Goal: Find contact information: Find contact information

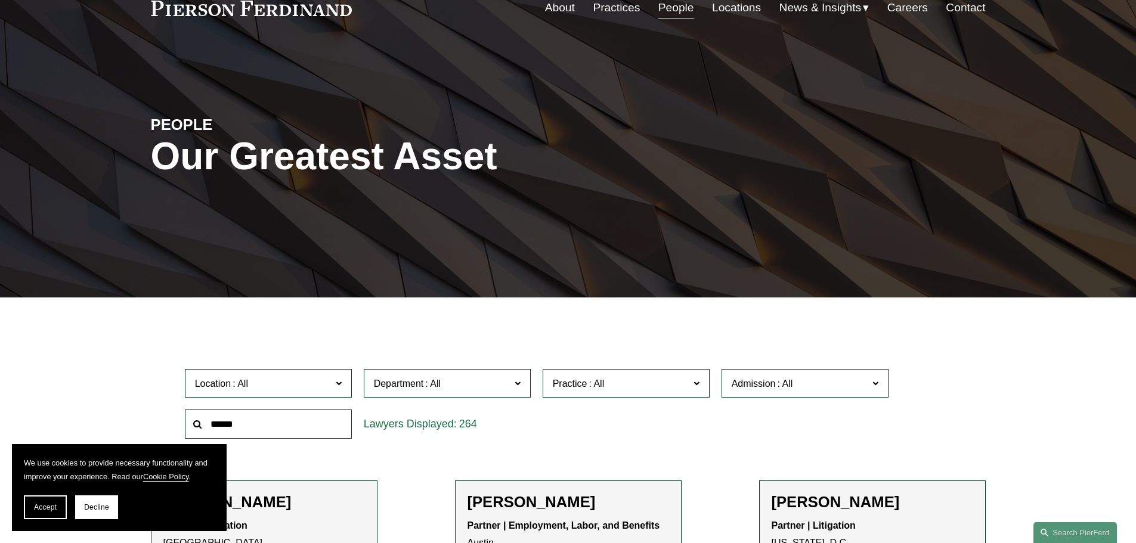
scroll to position [119, 0]
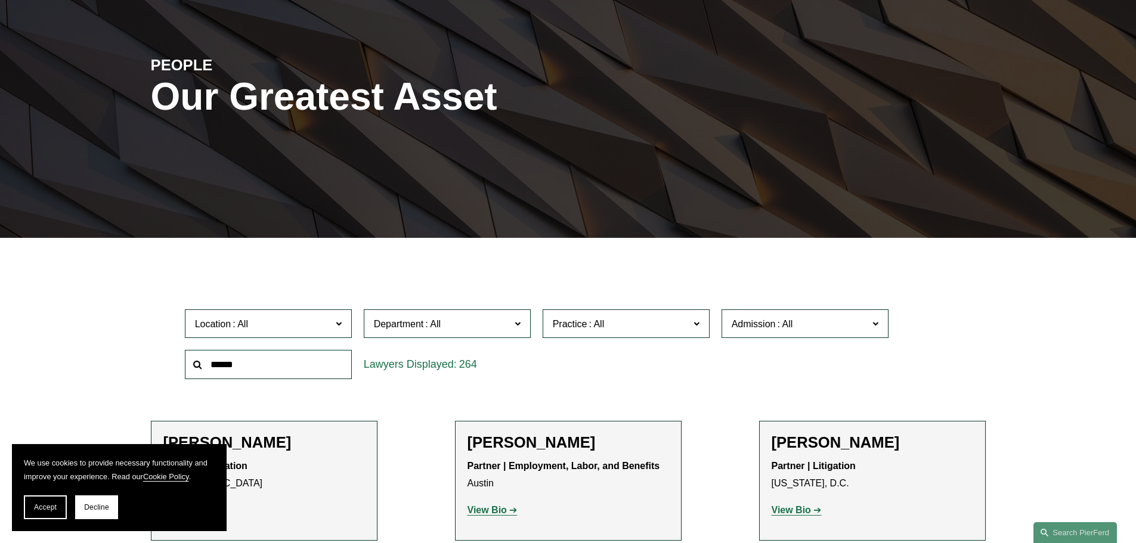
click at [213, 366] on input "text" at bounding box center [268, 364] width 167 height 29
type input "*****"
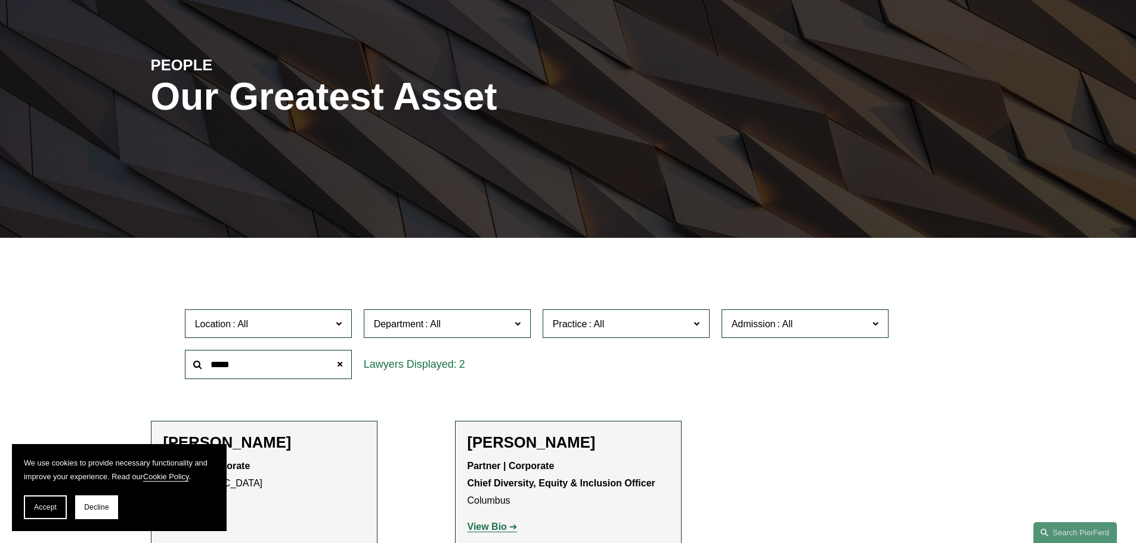
scroll to position [239, 0]
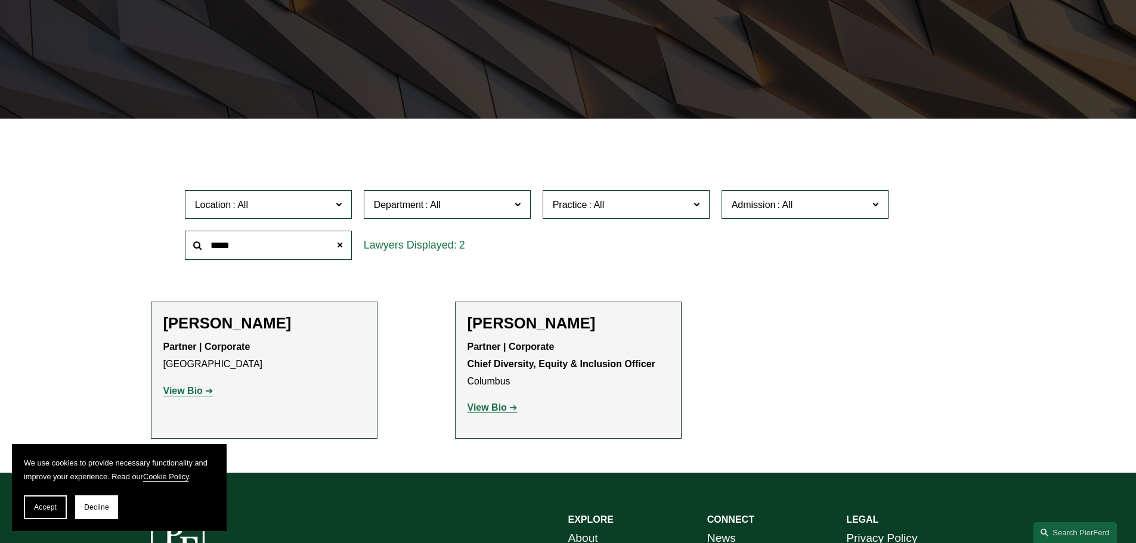
click at [186, 389] on strong "View Bio" at bounding box center [182, 391] width 39 height 10
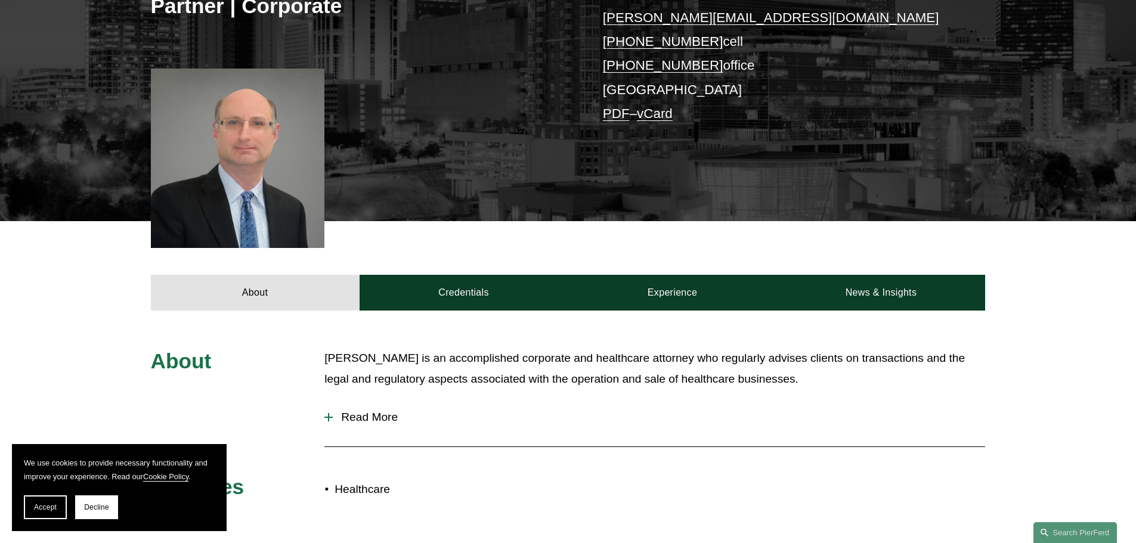
scroll to position [298, 0]
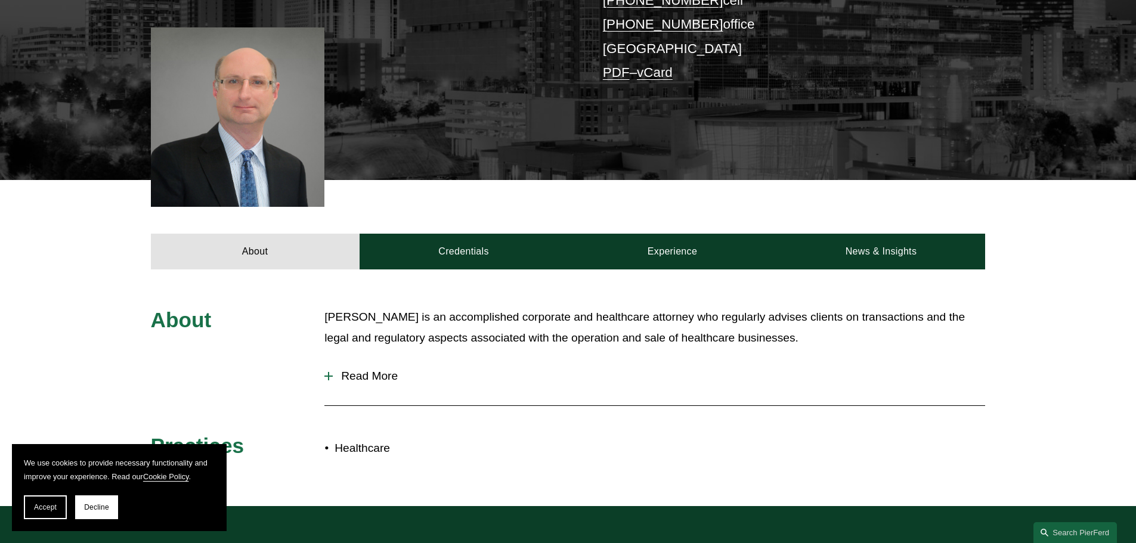
click at [329, 376] on div at bounding box center [328, 376] width 1 height 8
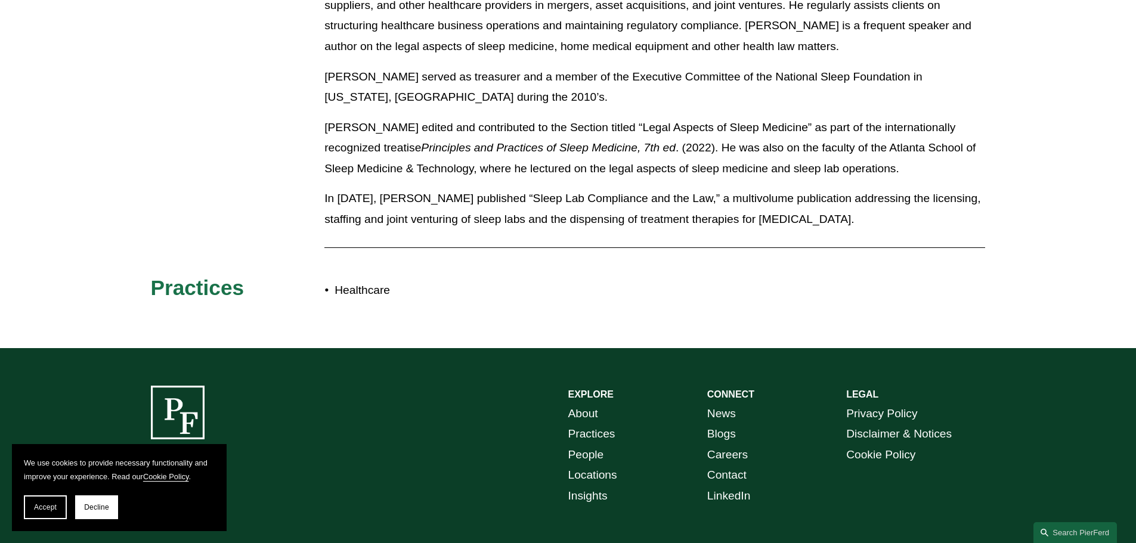
scroll to position [358, 0]
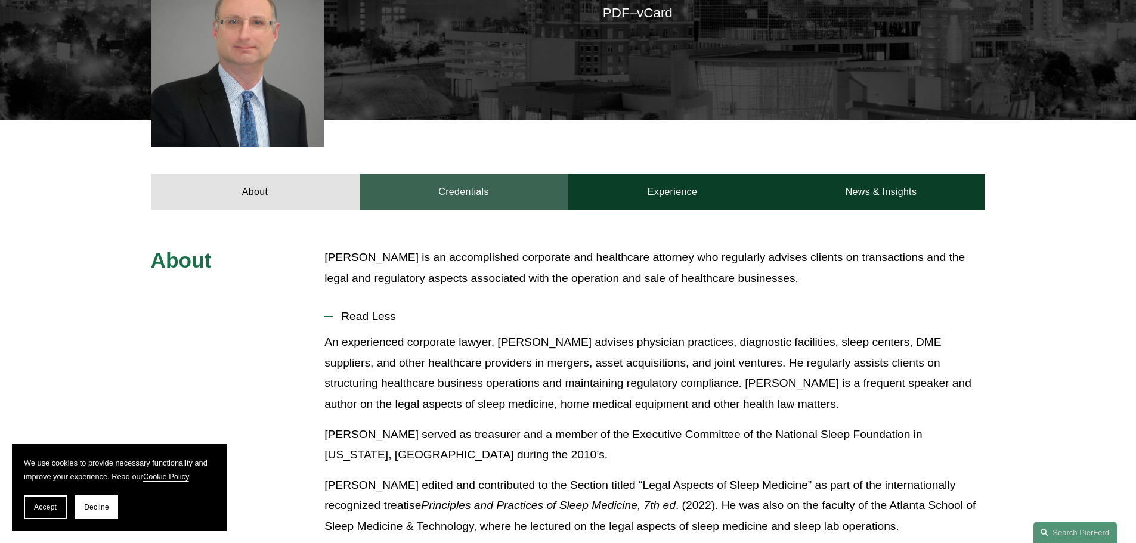
click at [453, 191] on link "Credentials" at bounding box center [464, 192] width 209 height 36
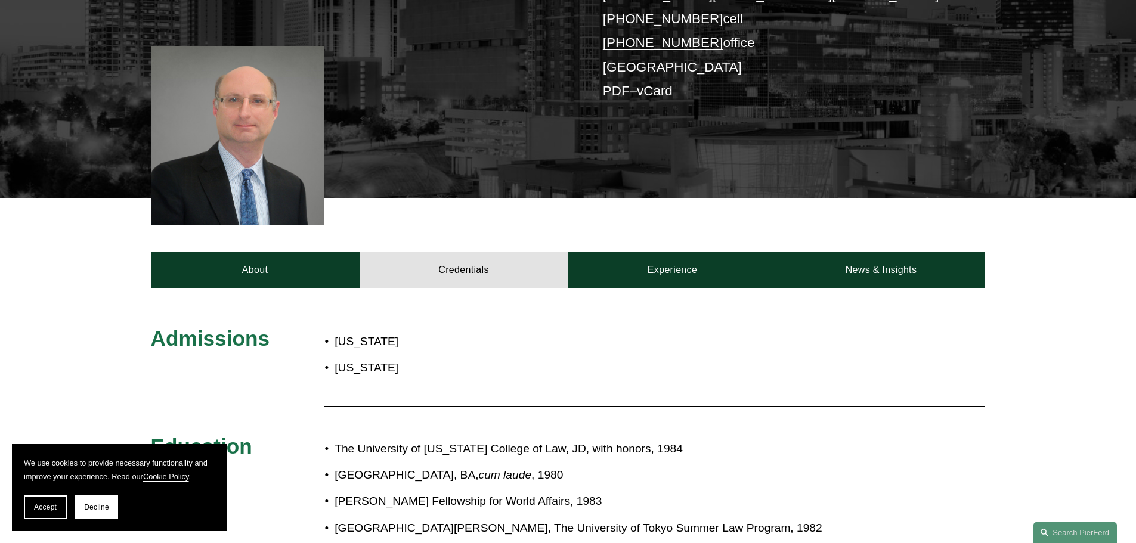
scroll to position [239, 0]
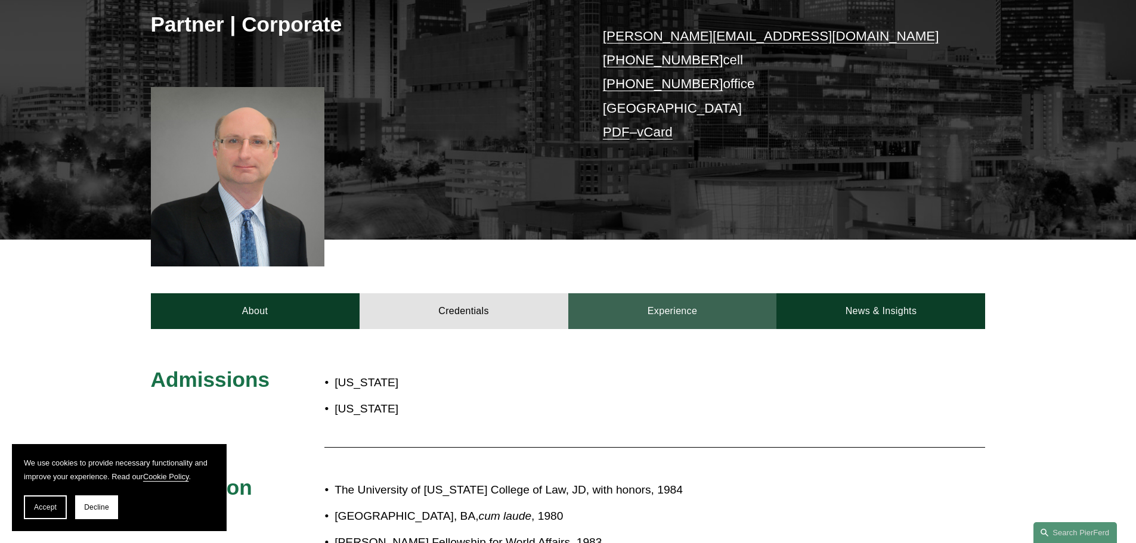
click at [651, 309] on link "Experience" at bounding box center [672, 311] width 209 height 36
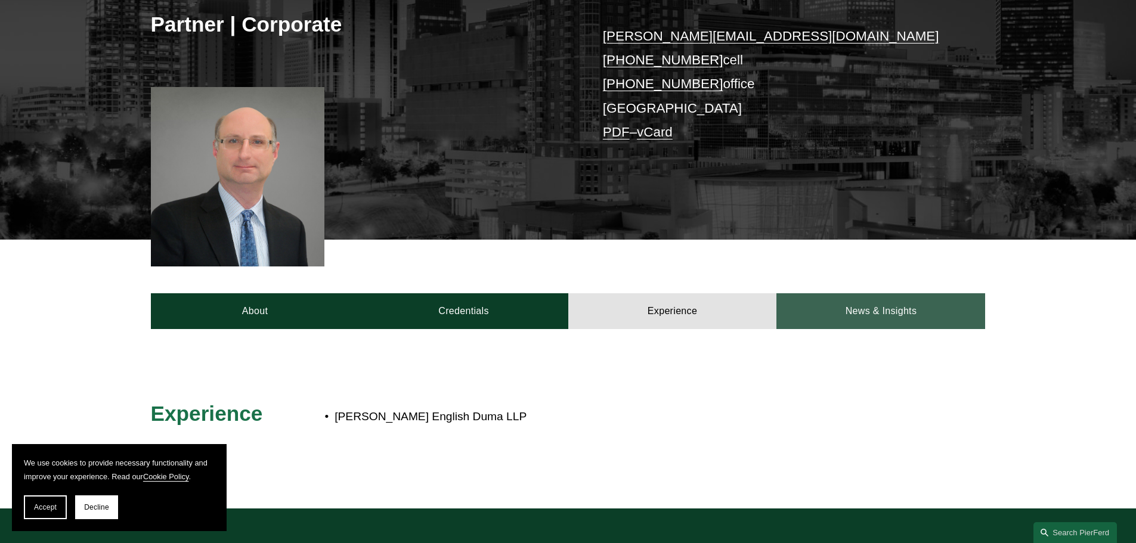
click at [887, 310] on link "News & Insights" at bounding box center [881, 311] width 209 height 36
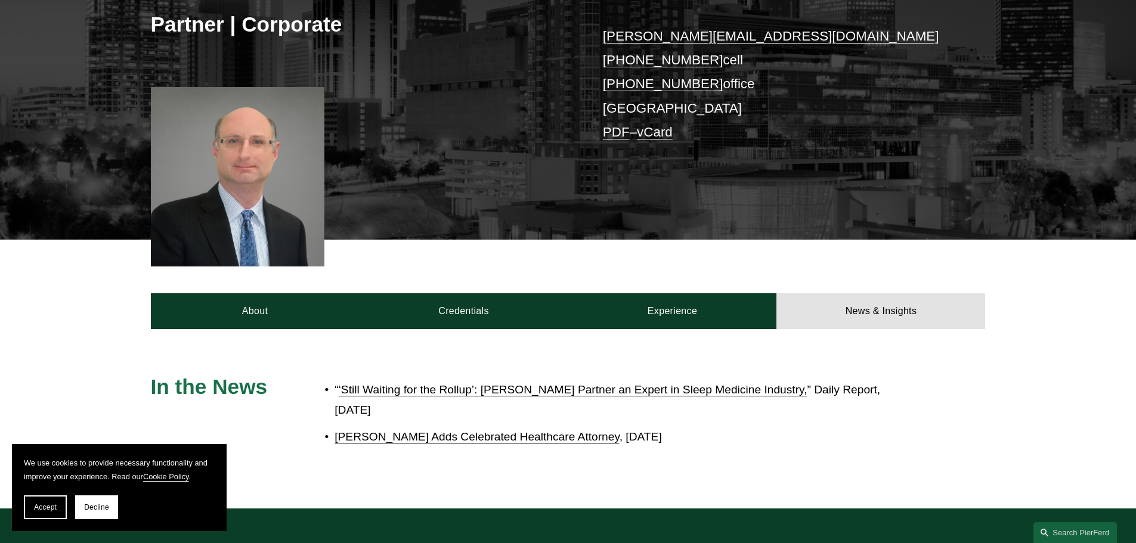
click at [701, 35] on link "dan.brown@pierferd.com" at bounding box center [771, 36] width 336 height 15
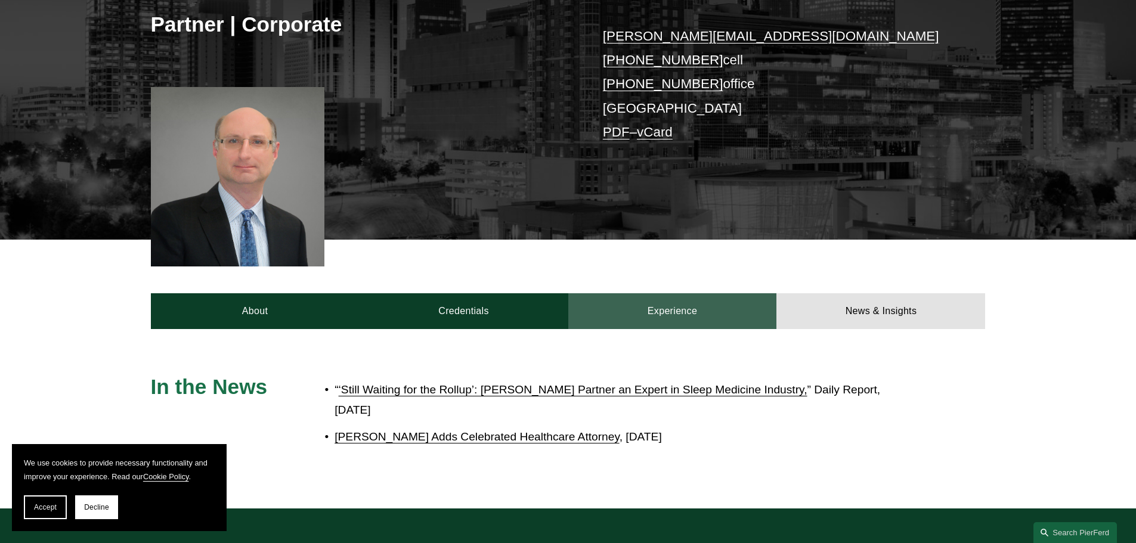
click at [658, 309] on link "Experience" at bounding box center [672, 311] width 209 height 36
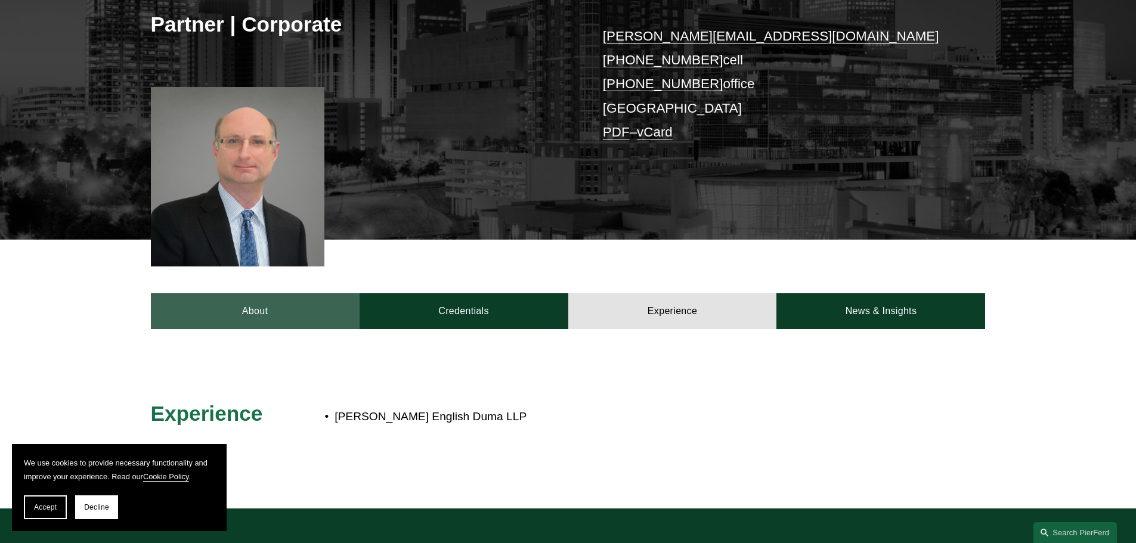
click at [268, 314] on link "About" at bounding box center [255, 311] width 209 height 36
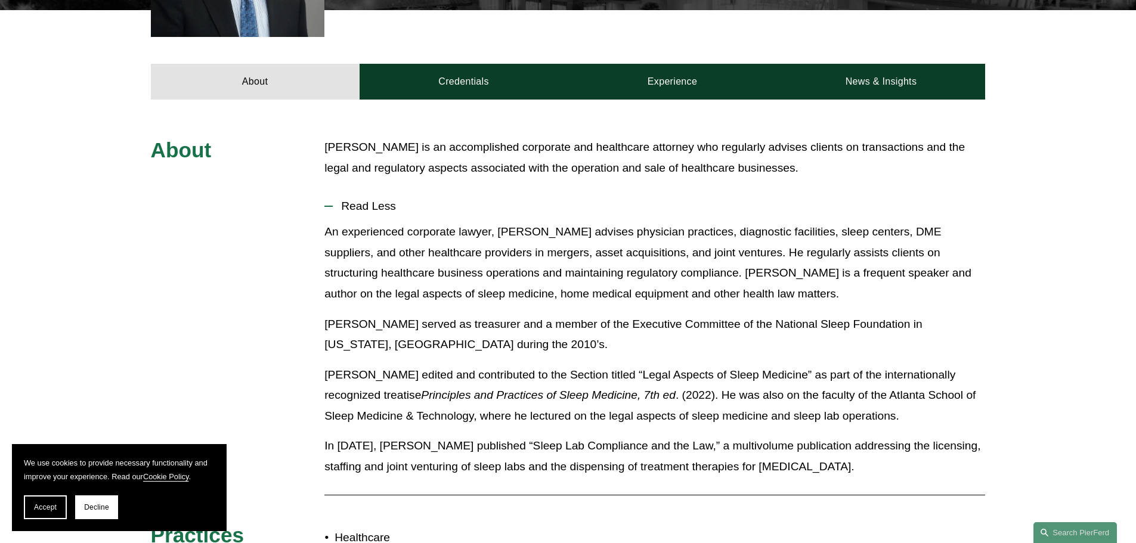
scroll to position [298, 0]
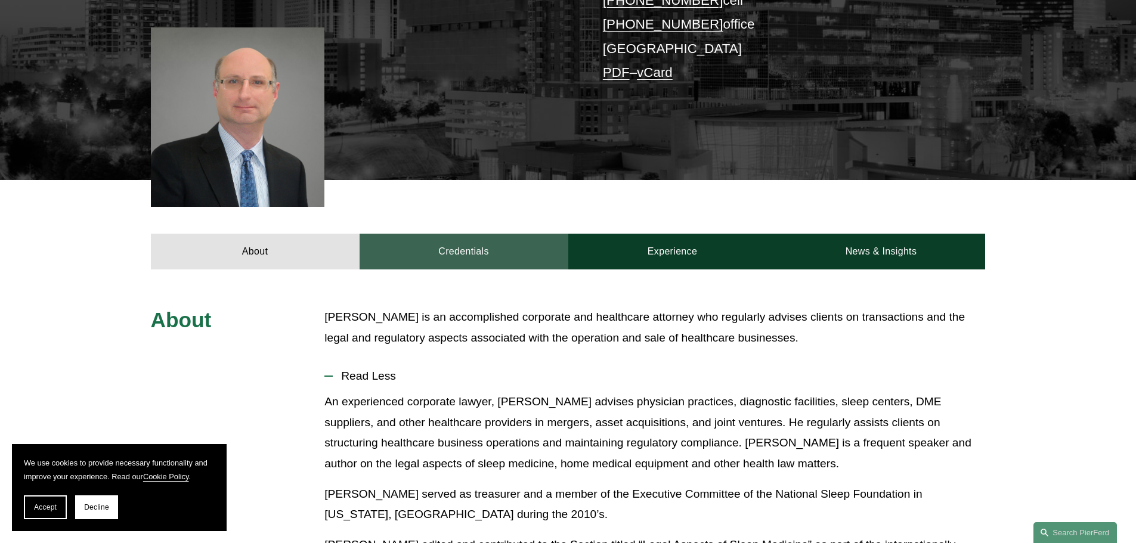
click at [458, 255] on link "Credentials" at bounding box center [464, 252] width 209 height 36
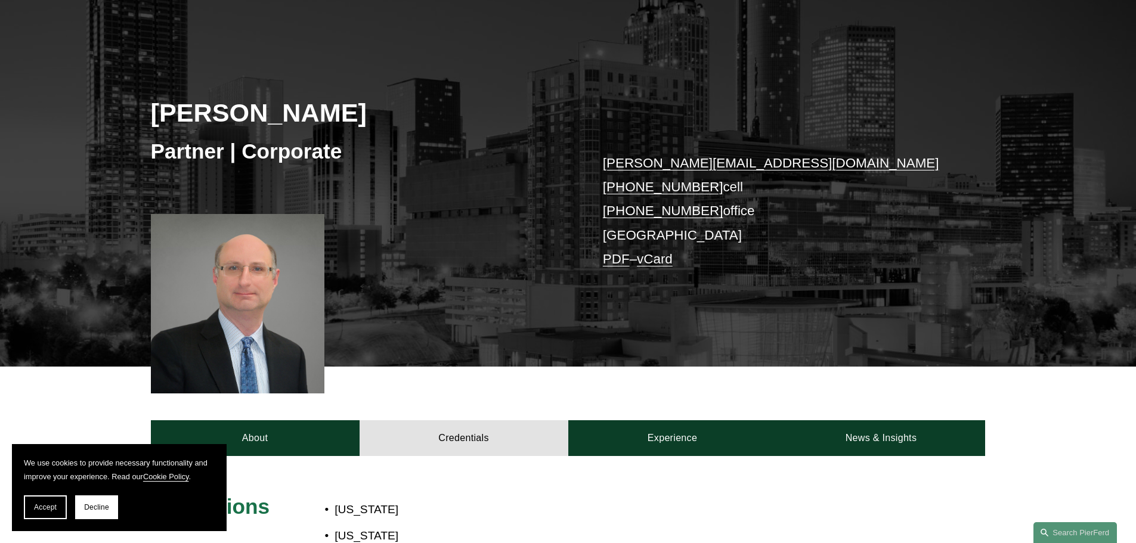
scroll to position [0, 0]
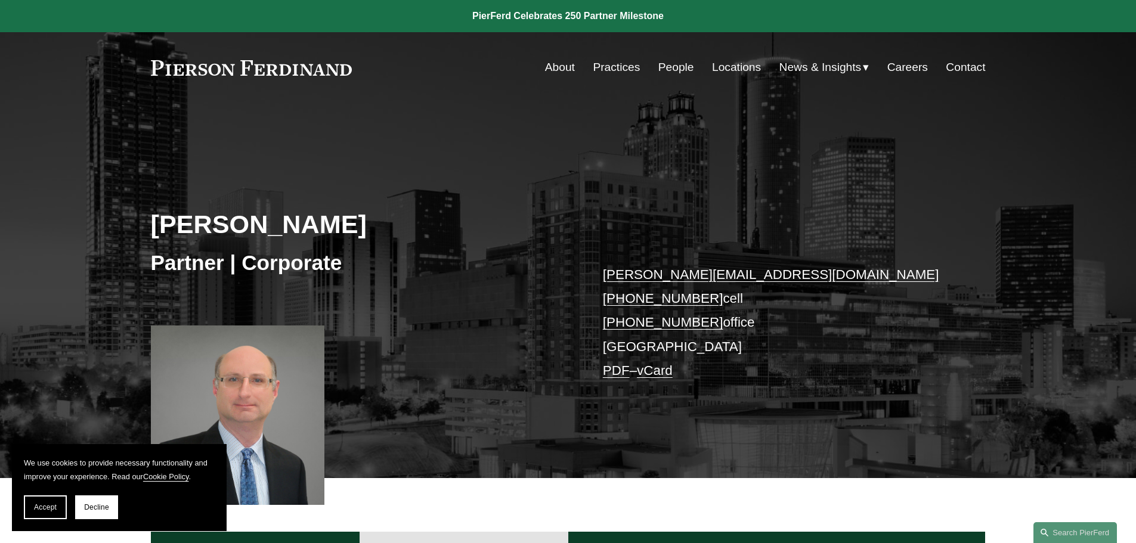
click at [734, 69] on link "Locations" at bounding box center [736, 67] width 49 height 23
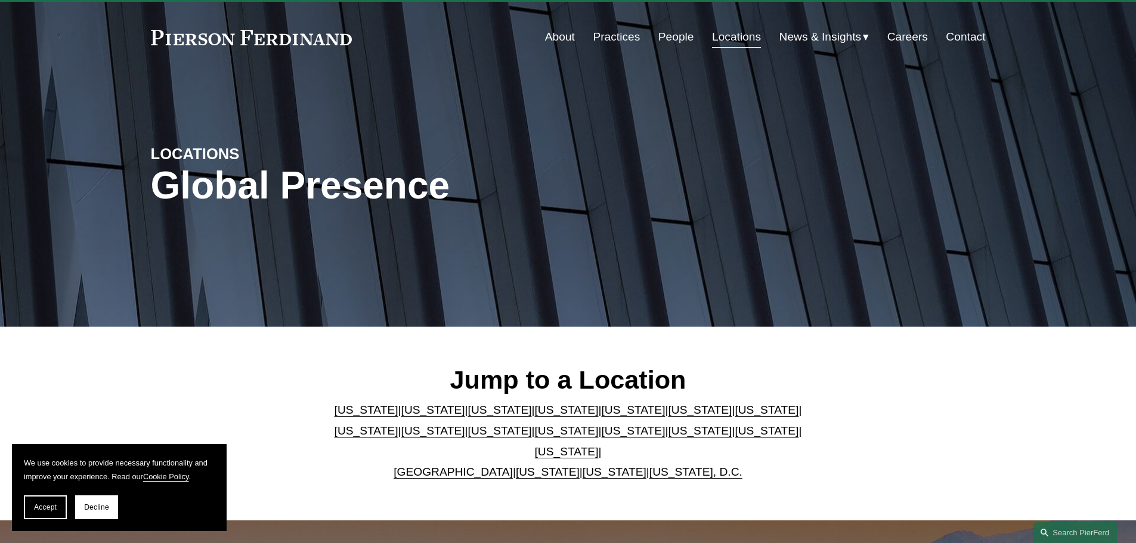
scroll to position [60, 0]
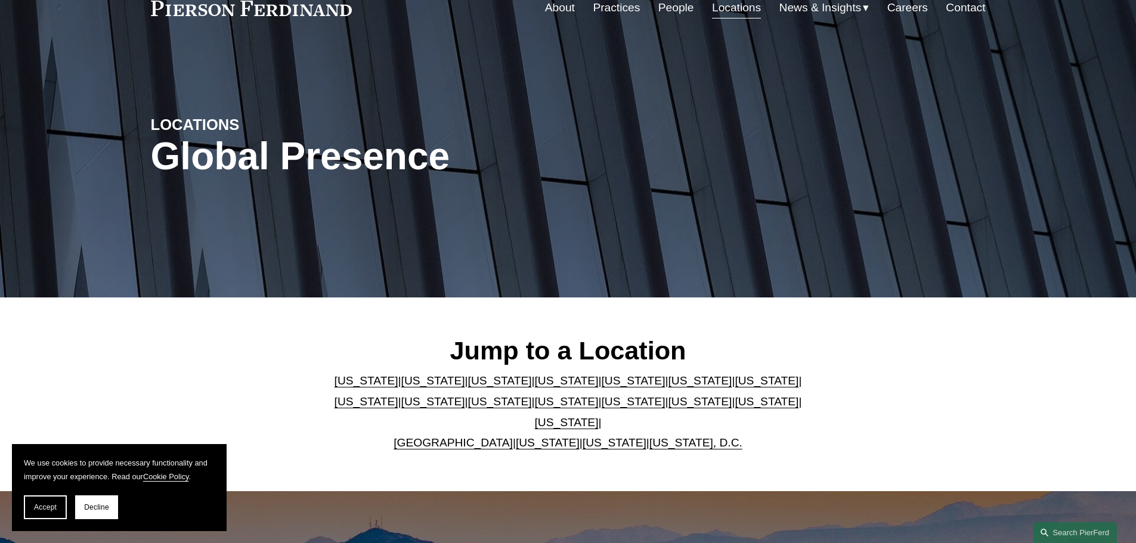
click at [668, 387] on link "[US_STATE]" at bounding box center [700, 381] width 64 height 13
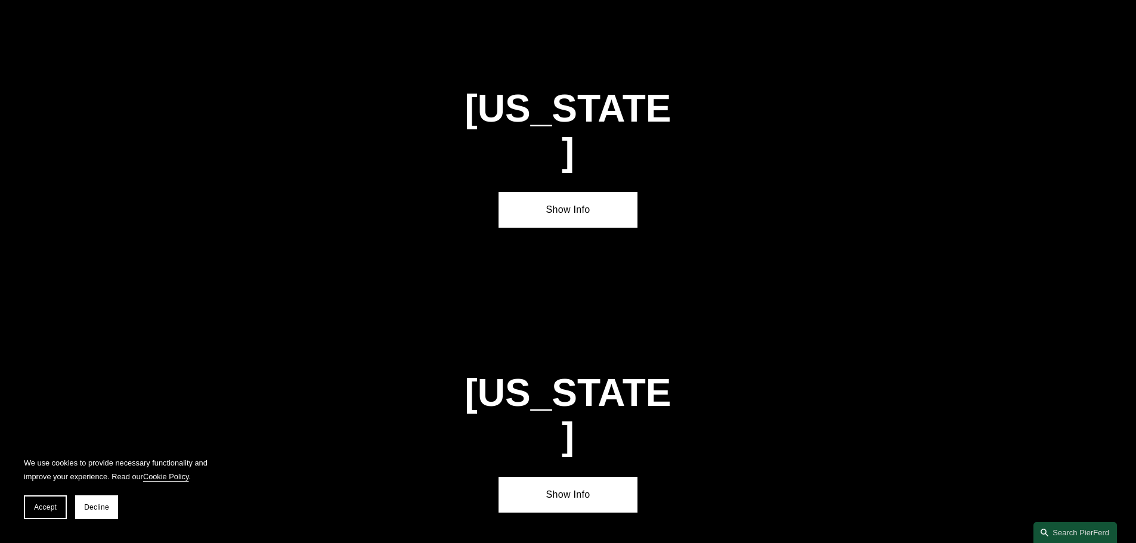
scroll to position [1798, 0]
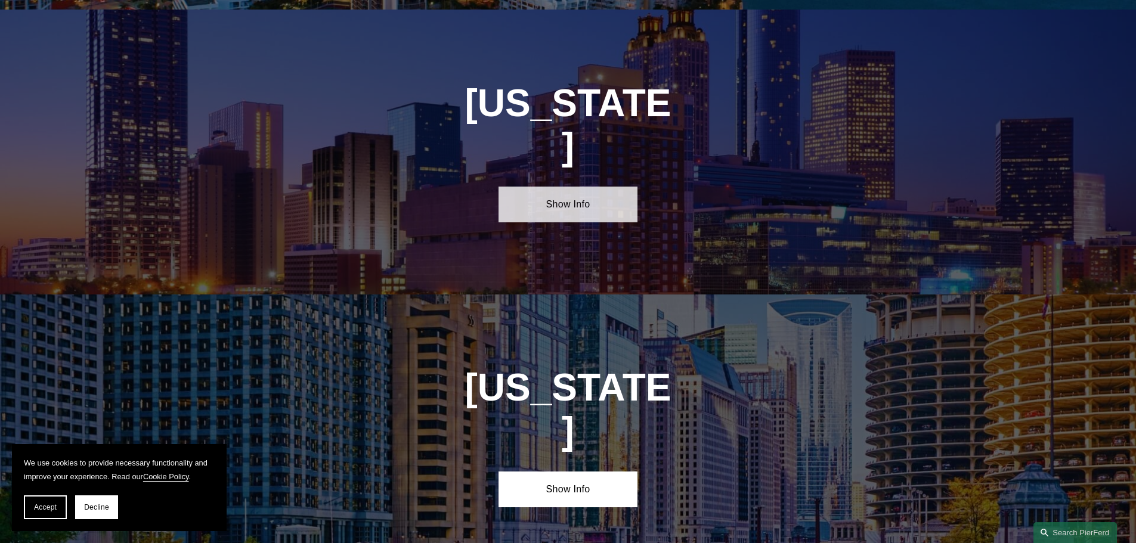
click at [565, 187] on link "Show Info" at bounding box center [568, 205] width 139 height 36
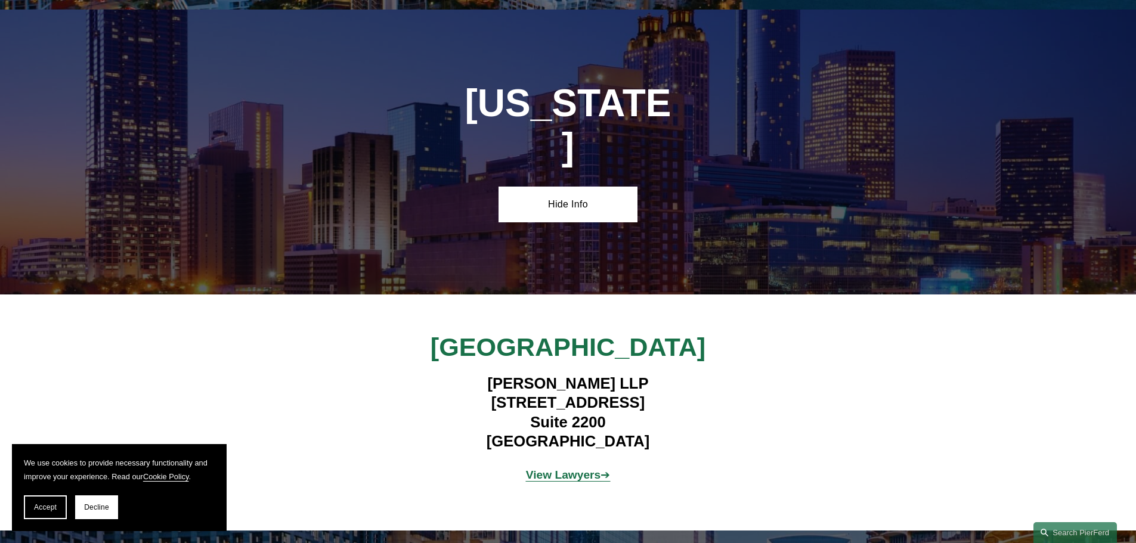
click at [543, 469] on strong "View Lawyers" at bounding box center [563, 475] width 75 height 13
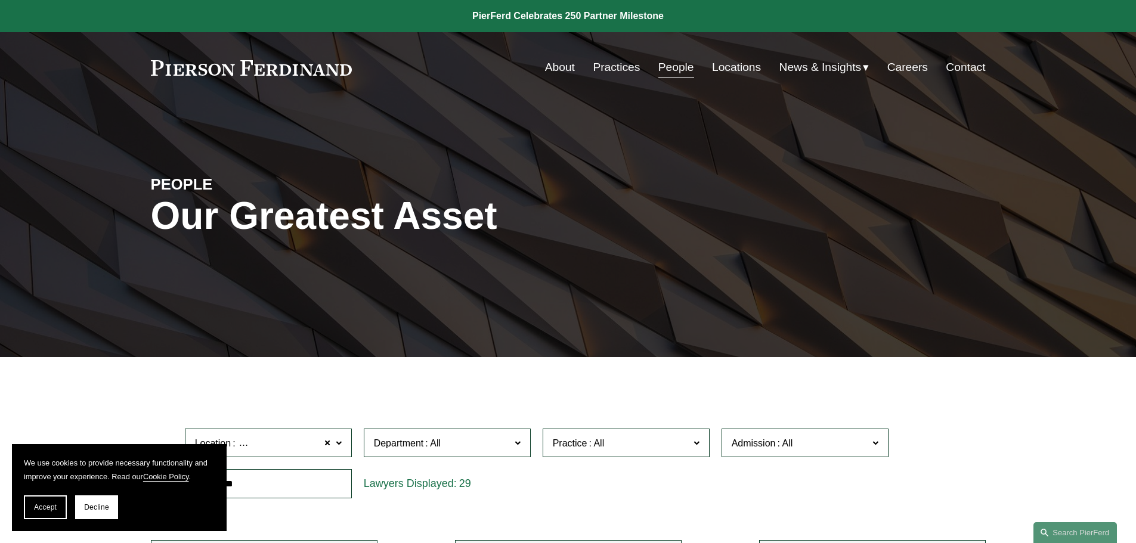
click at [730, 64] on link "Locations" at bounding box center [736, 67] width 49 height 23
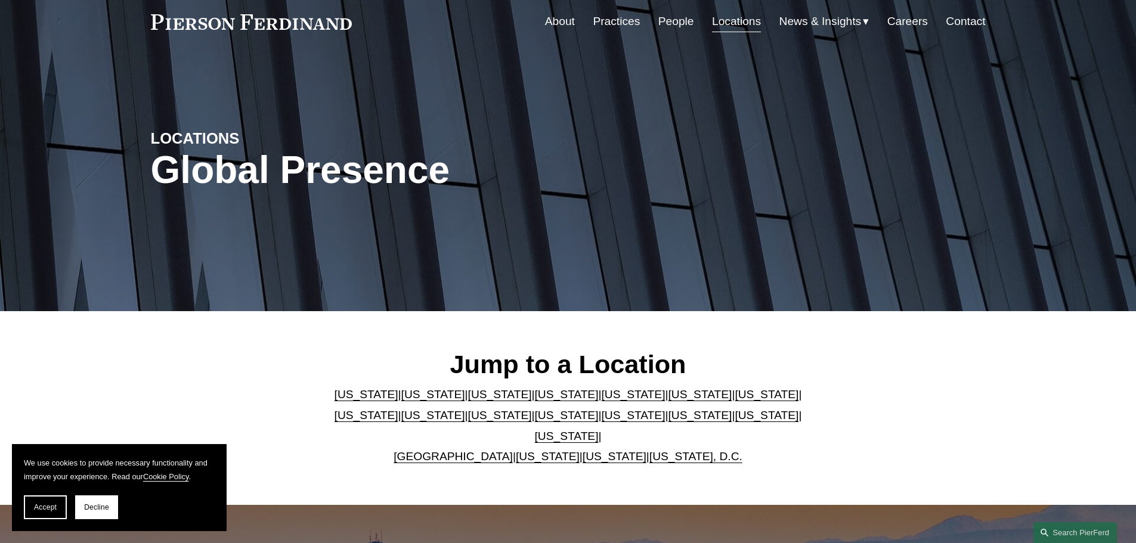
scroll to position [179, 0]
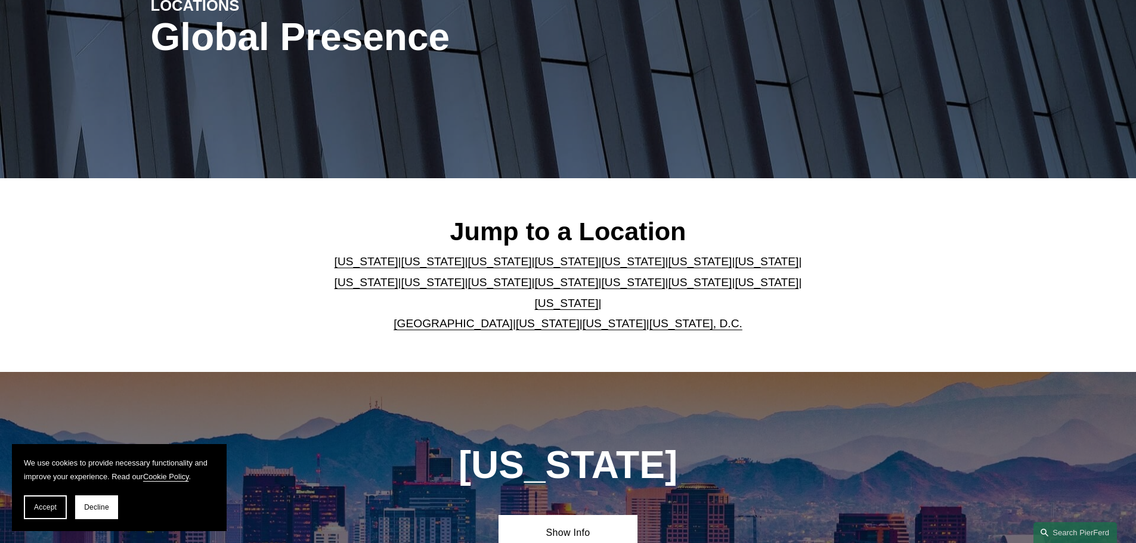
click at [656, 317] on link "[US_STATE], D.C." at bounding box center [695, 323] width 93 height 13
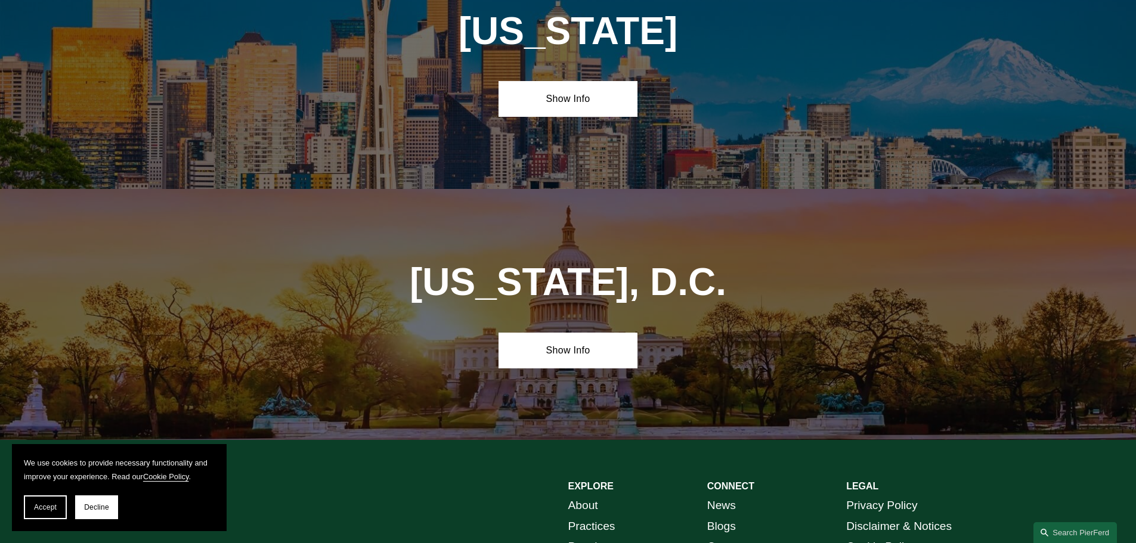
scroll to position [5045, 0]
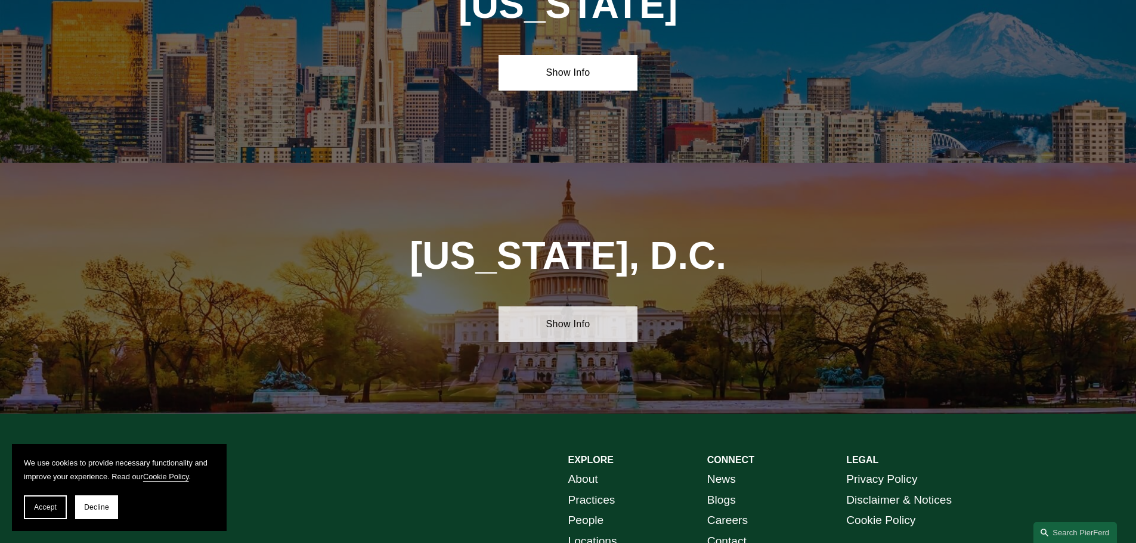
click at [578, 307] on link "Show Info" at bounding box center [568, 325] width 139 height 36
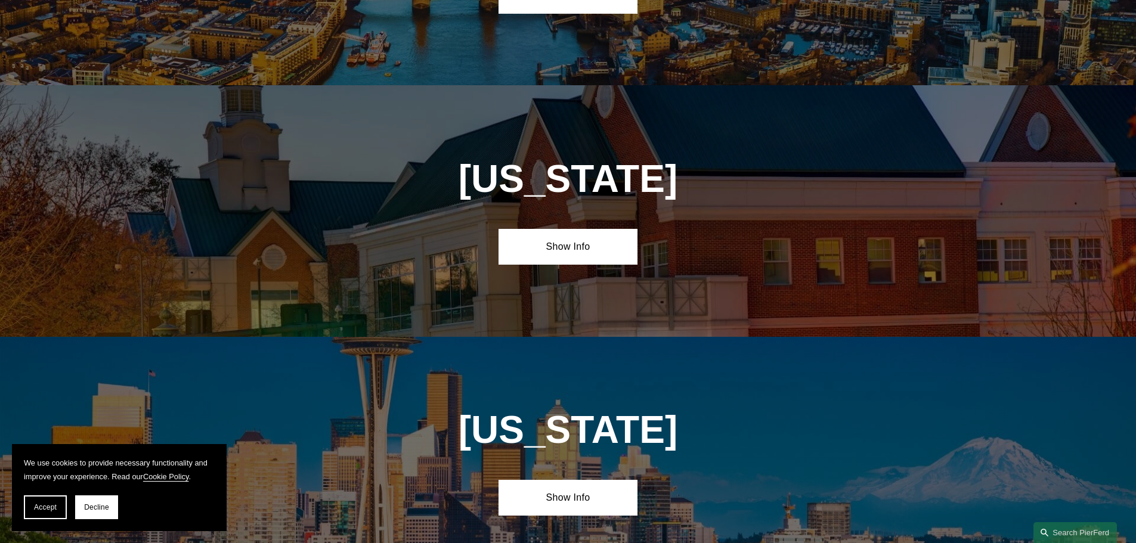
scroll to position [4628, 0]
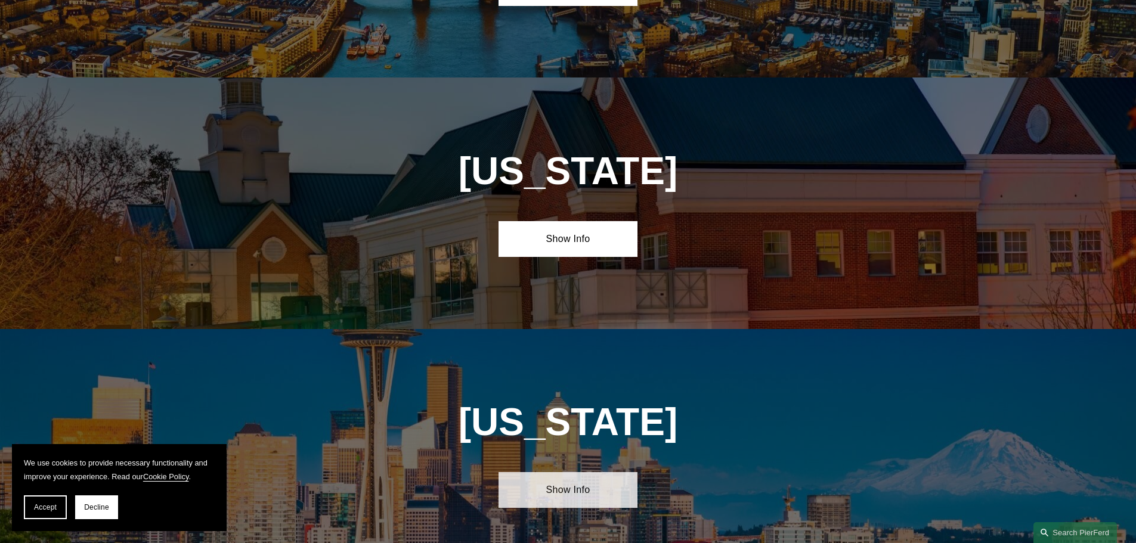
click at [557, 472] on link "Show Info" at bounding box center [568, 490] width 139 height 36
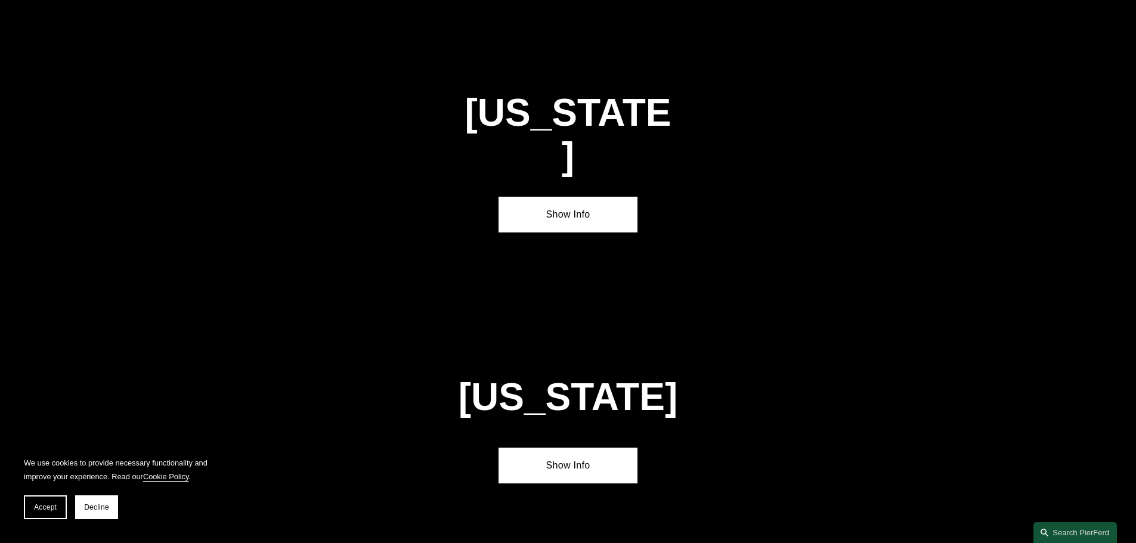
scroll to position [3256, 0]
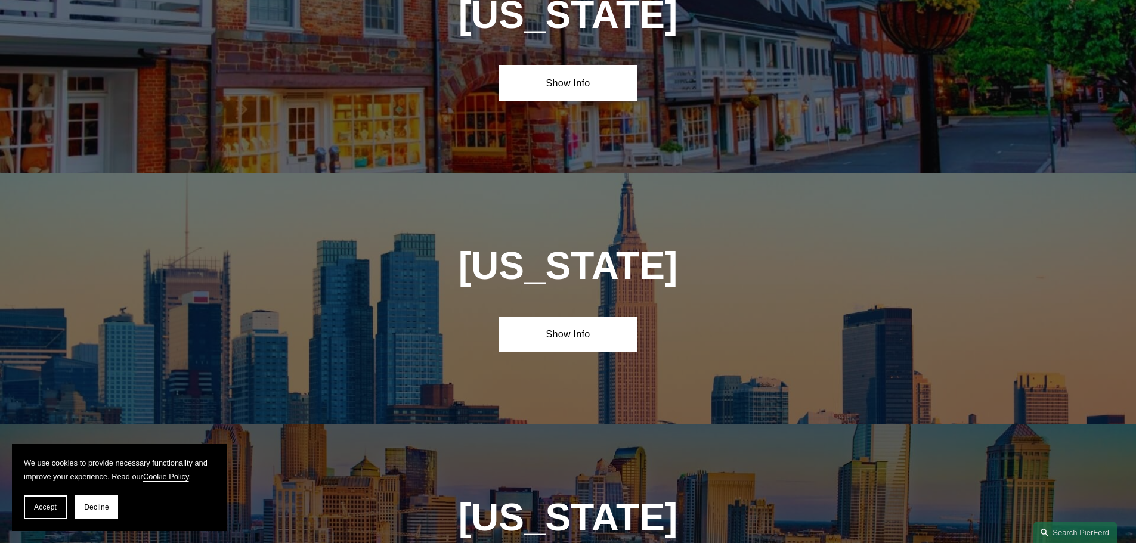
click at [585, 317] on link "Show Info" at bounding box center [568, 335] width 139 height 36
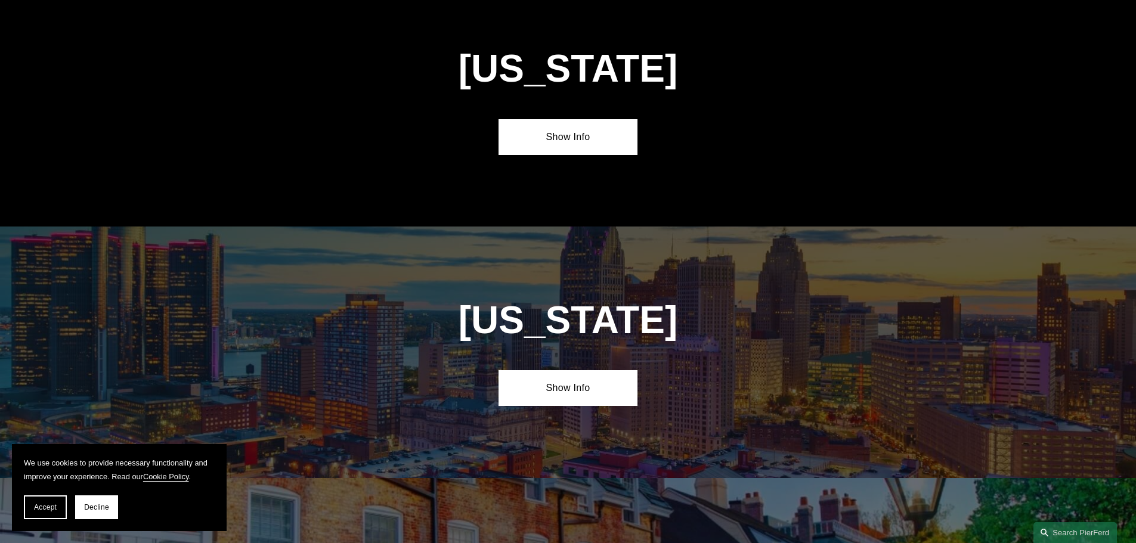
scroll to position [2361, 0]
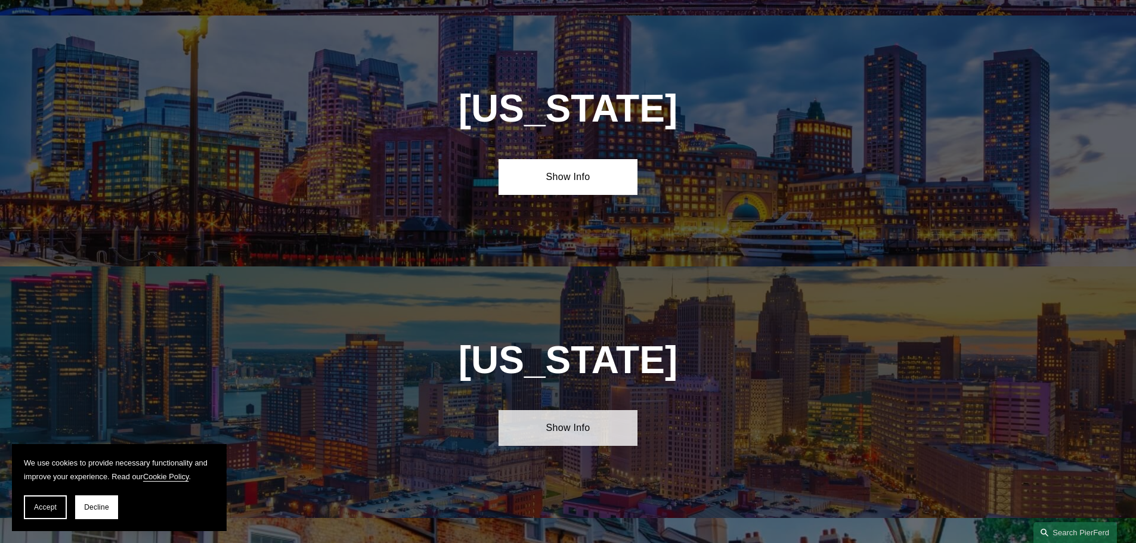
click at [583, 410] on link "Show Info" at bounding box center [568, 428] width 139 height 36
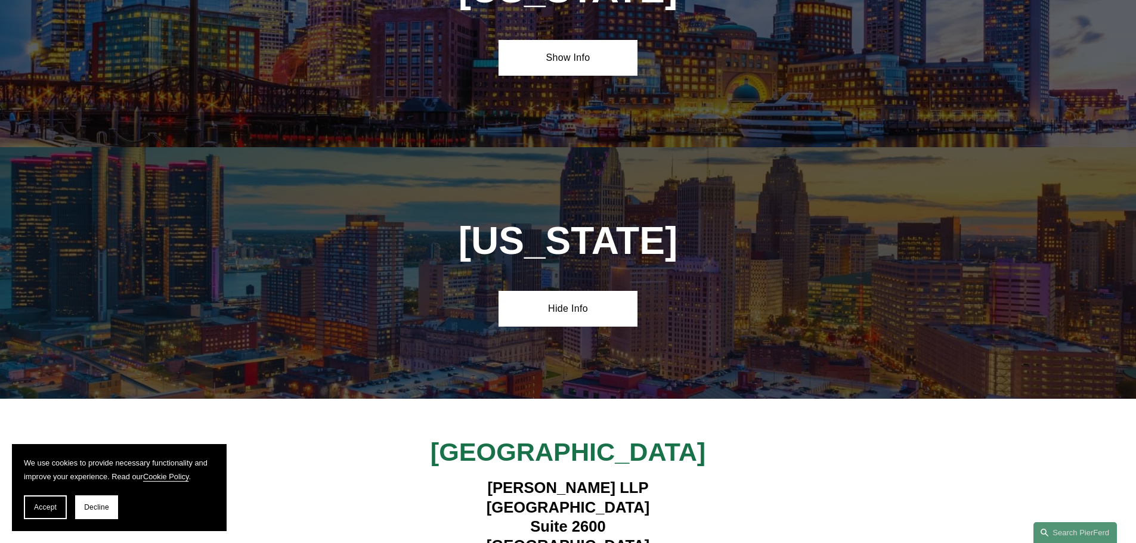
scroll to position [2182, 0]
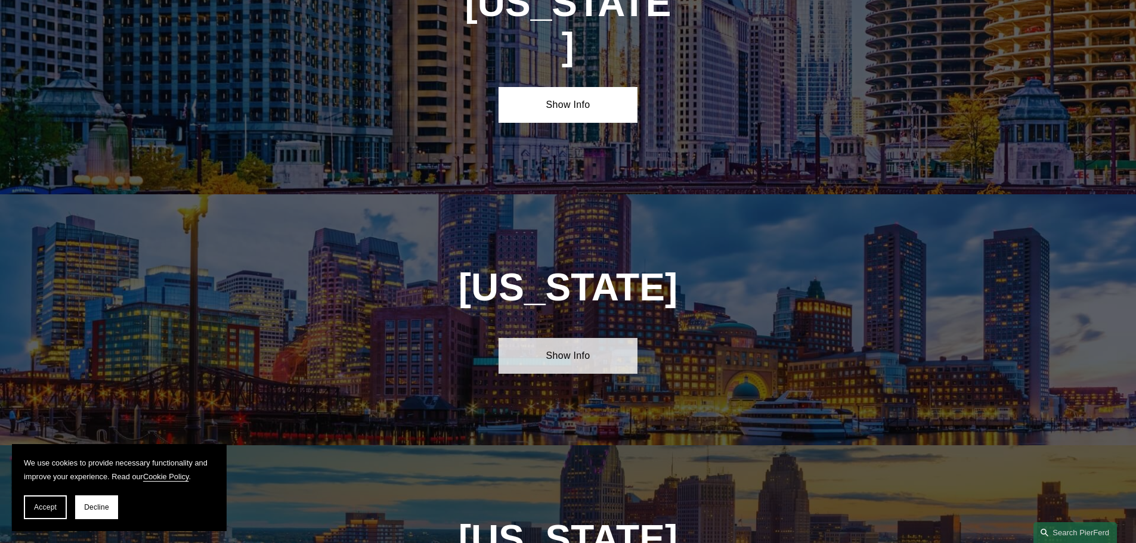
click at [582, 338] on link "Show Info" at bounding box center [568, 356] width 139 height 36
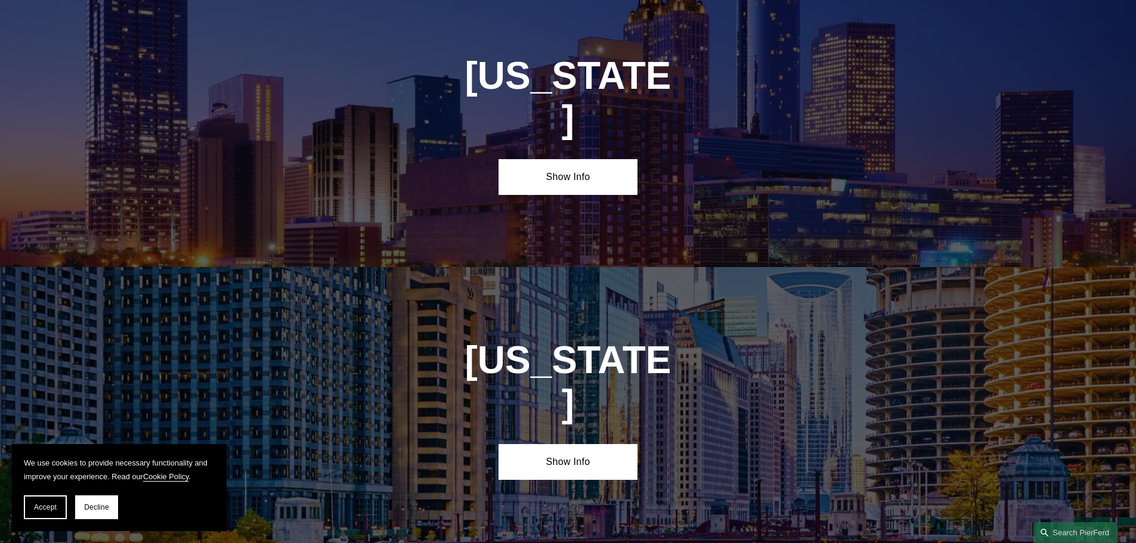
scroll to position [1824, 0]
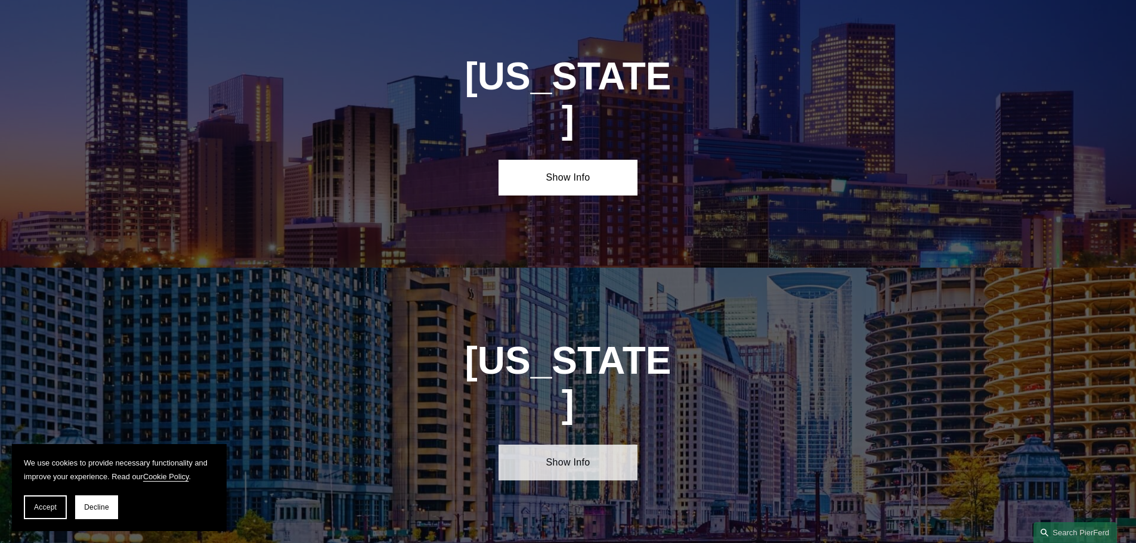
click at [576, 445] on link "Show Info" at bounding box center [568, 463] width 139 height 36
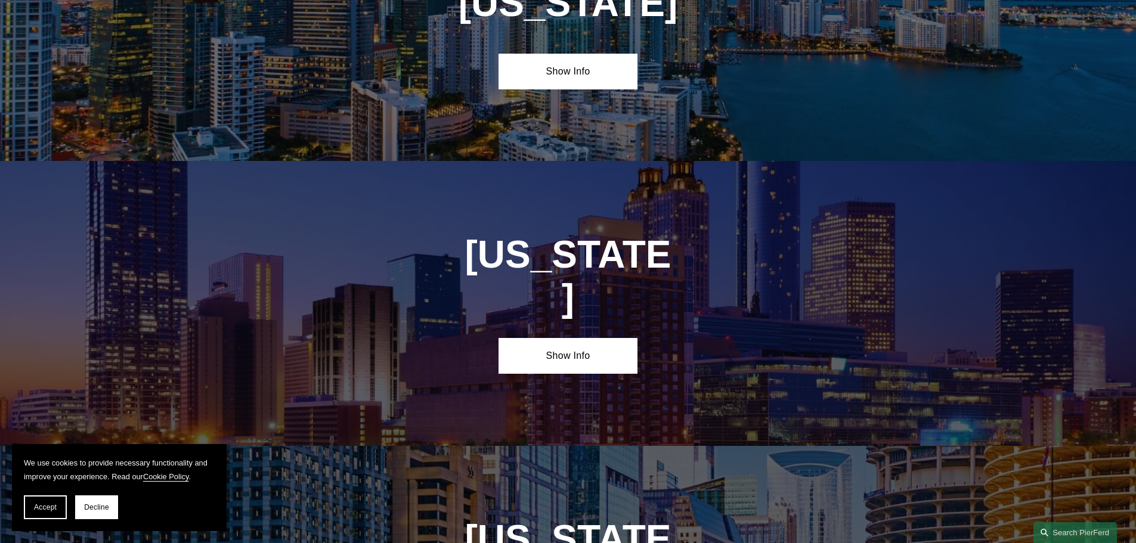
scroll to position [1645, 0]
click at [562, 339] on link "Show Info" at bounding box center [568, 357] width 139 height 36
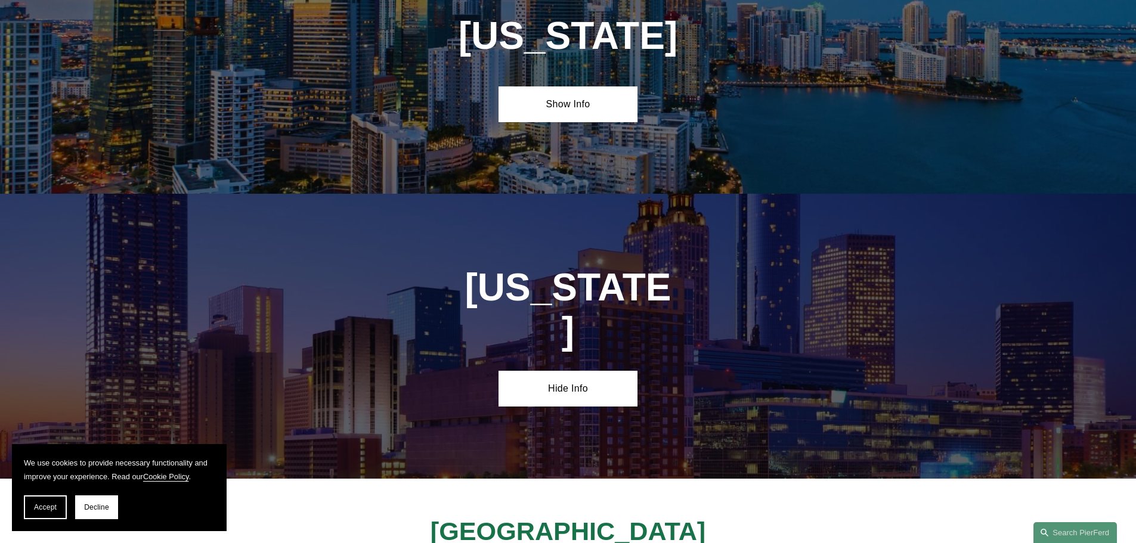
scroll to position [1407, 0]
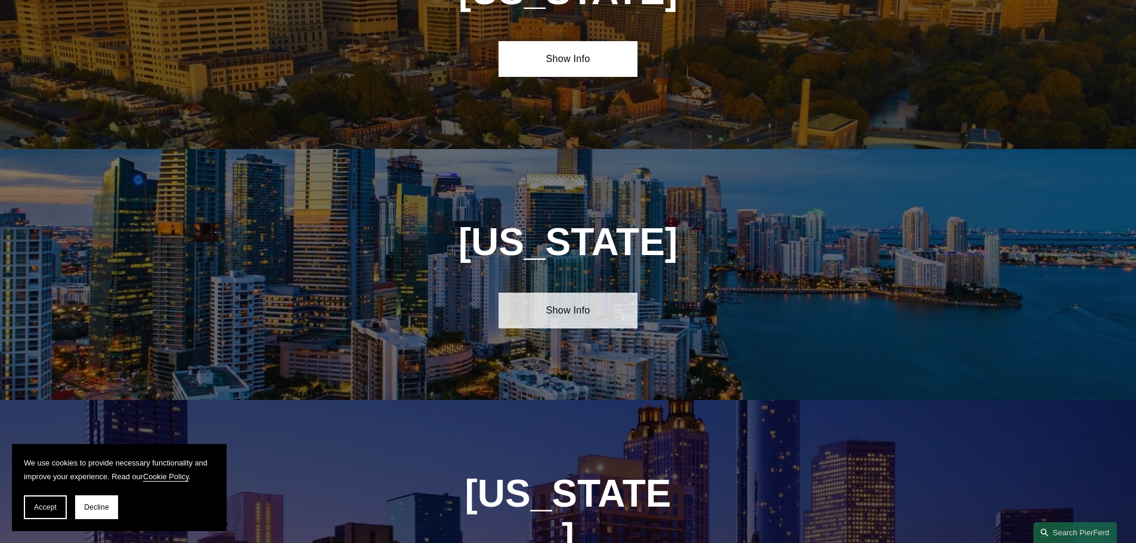
click at [578, 305] on link "Show Info" at bounding box center [568, 311] width 139 height 36
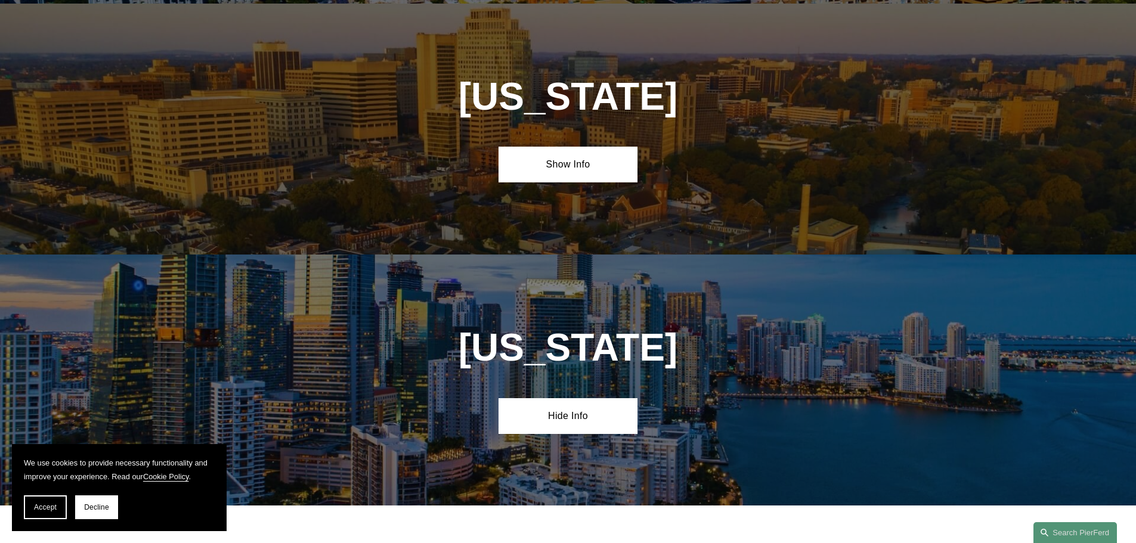
scroll to position [1109, 0]
